Goal: Information Seeking & Learning: Learn about a topic

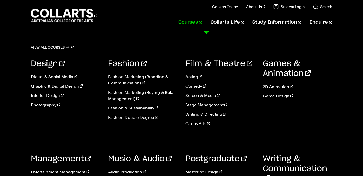
scroll to position [361, 0]
click at [66, 45] on link "View all courses" at bounding box center [52, 47] width 43 height 7
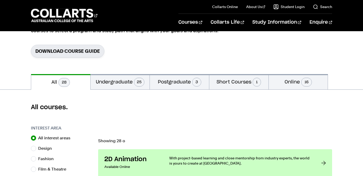
scroll to position [74, 0]
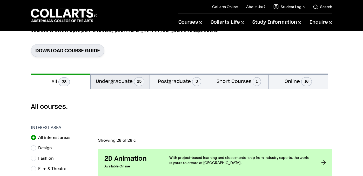
click at [106, 87] on button "Undergraduate 25" at bounding box center [120, 80] width 59 height 15
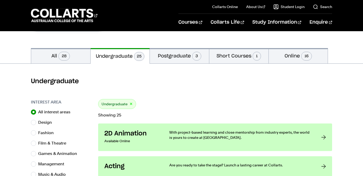
scroll to position [124, 0]
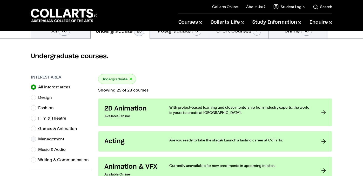
click at [59, 142] on label "Management" at bounding box center [53, 138] width 30 height 7
click at [36, 141] on input "Management" at bounding box center [33, 138] width 5 height 5
radio input "true"
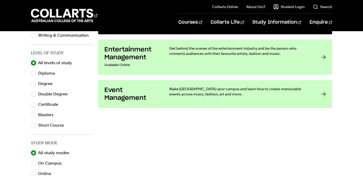
scroll to position [249, 0]
